Goal: Task Accomplishment & Management: Manage account settings

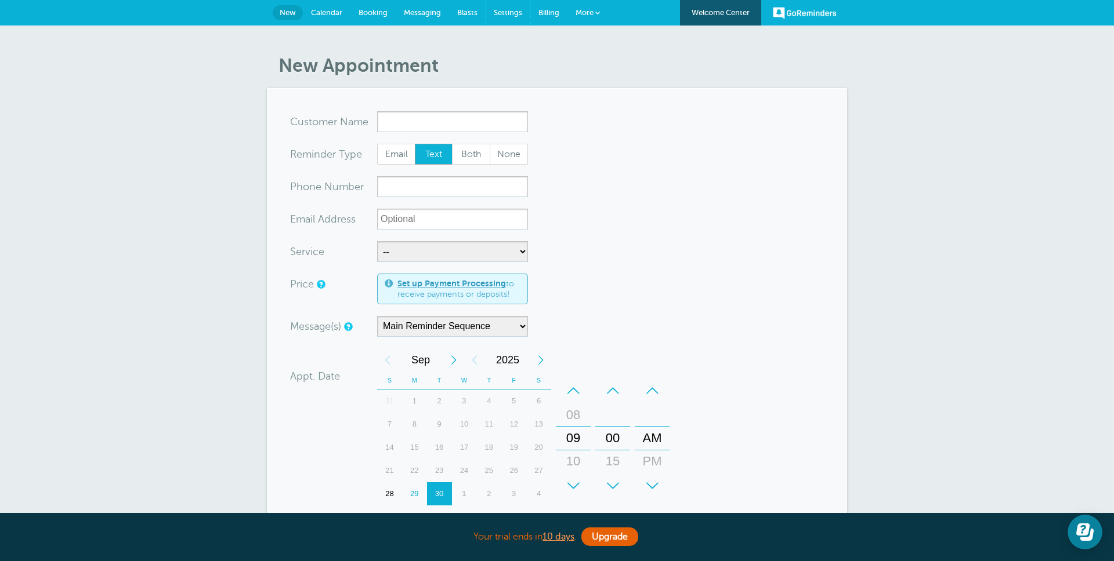
click at [507, 9] on span "Settings" at bounding box center [508, 12] width 28 height 9
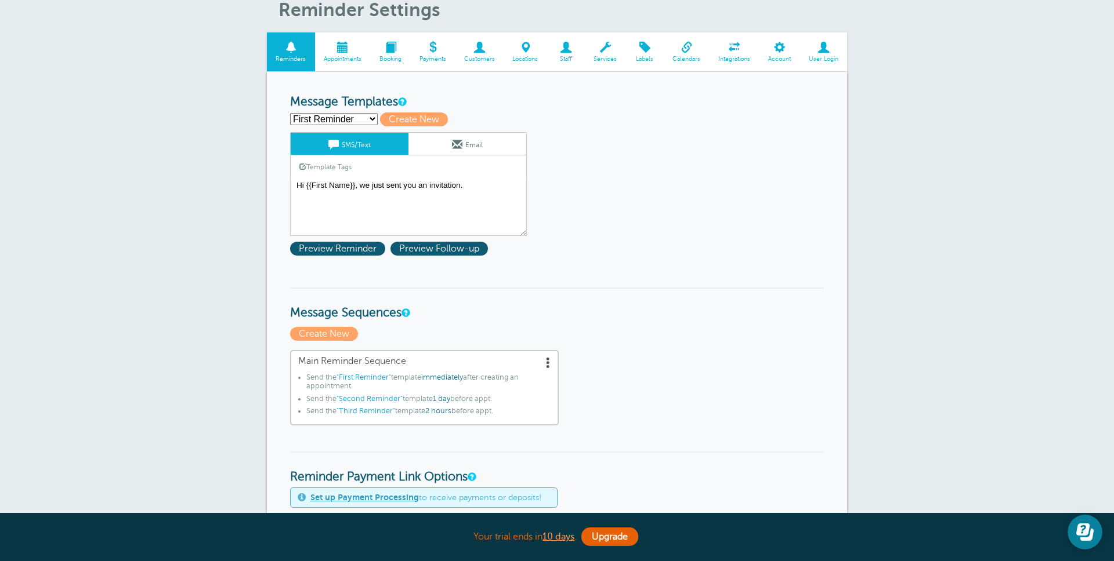
click at [464, 383] on li "Send the "First Reminder" template immediately after creating an appointment." at bounding box center [428, 384] width 244 height 21
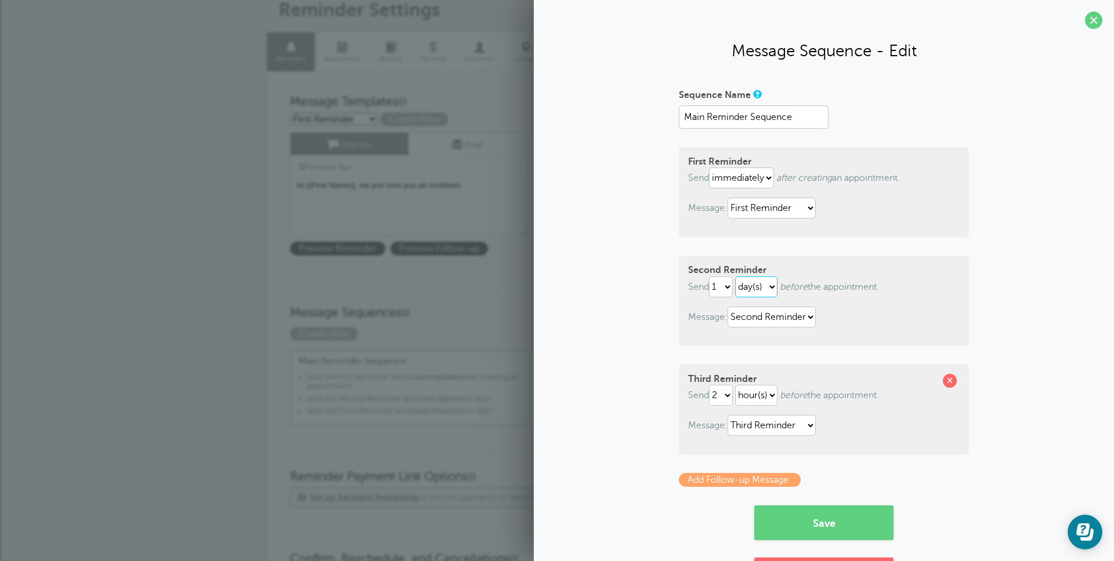
click at [765, 289] on select "hour(s) day(s)" at bounding box center [756, 287] width 42 height 21
drag, startPoint x: 1090, startPoint y: 21, endPoint x: 1053, endPoint y: 25, distance: 37.9
click at [1090, 21] on span at bounding box center [1093, 20] width 17 height 17
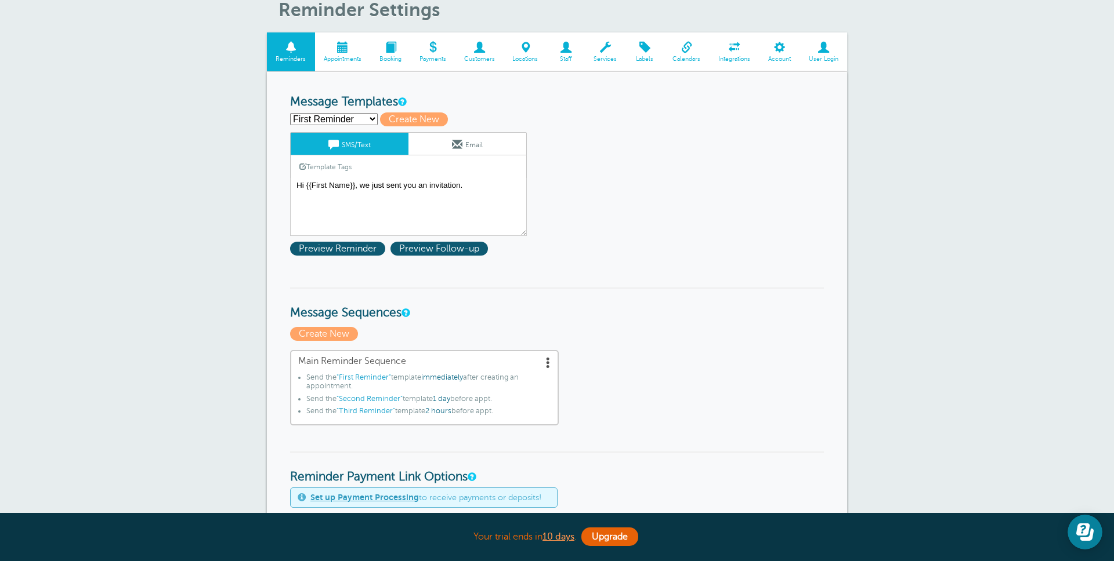
click at [651, 53] on span at bounding box center [645, 47] width 38 height 11
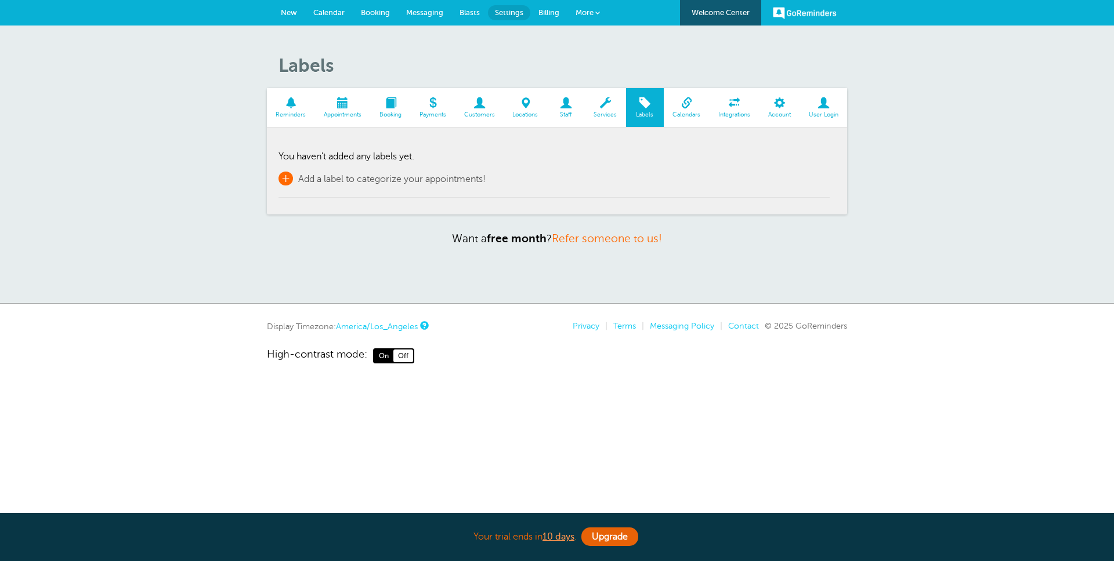
click at [426, 176] on span "Add a label to categorize your appointments!" at bounding box center [391, 179] width 187 height 10
